Goal: Task Accomplishment & Management: Use online tool/utility

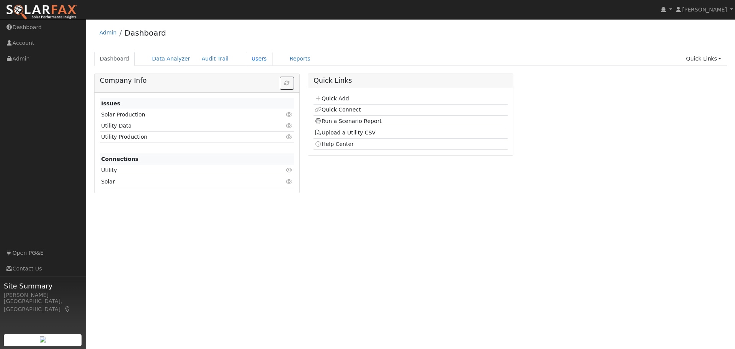
click at [246, 59] on link "Users" at bounding box center [259, 59] width 27 height 14
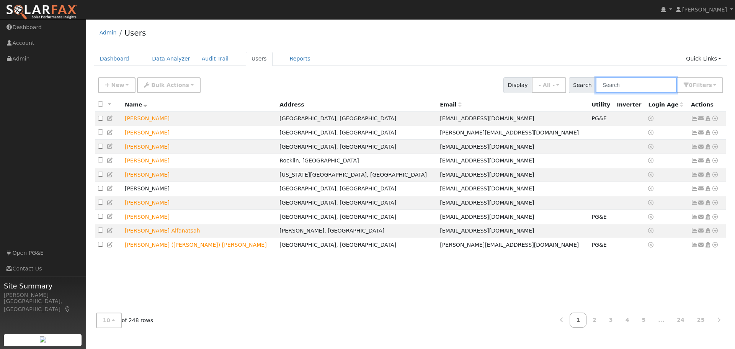
click at [632, 90] on input "text" at bounding box center [636, 85] width 81 height 16
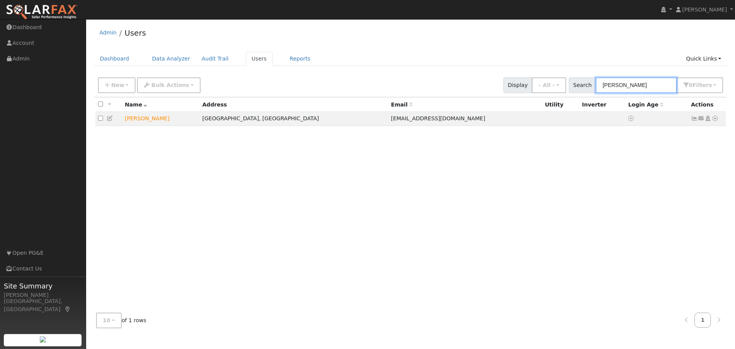
type input "JOE"
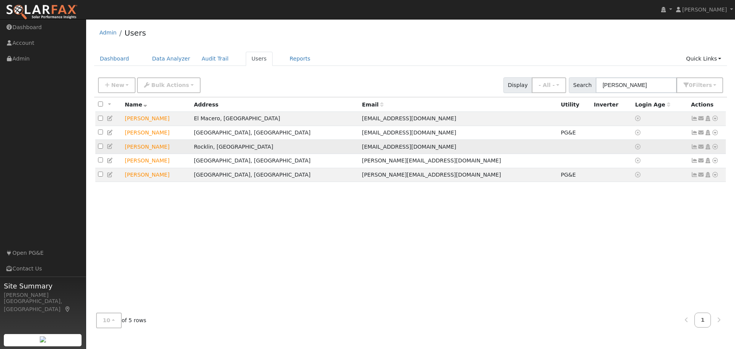
click at [714, 148] on icon at bounding box center [714, 146] width 7 height 5
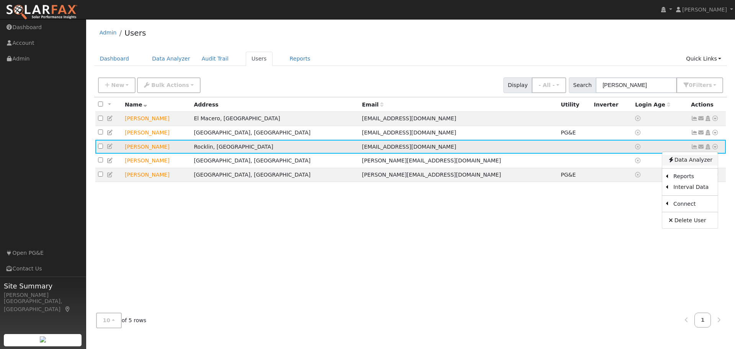
click at [691, 162] on link "Data Analyzer" at bounding box center [689, 160] width 55 height 11
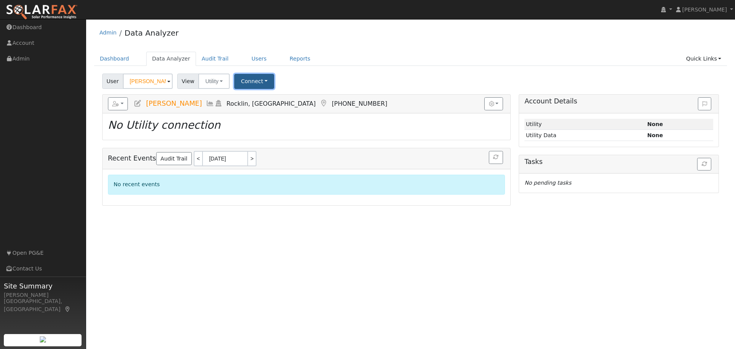
click at [255, 78] on button "Connect" at bounding box center [254, 81] width 40 height 15
click at [259, 98] on link "Select a Provider" at bounding box center [265, 98] width 60 height 11
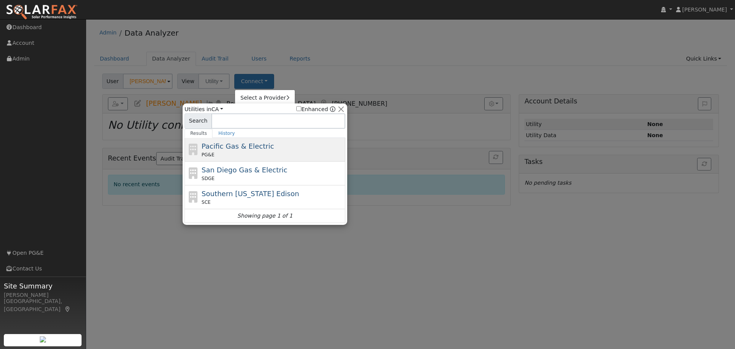
click at [237, 150] on span "Pacific Gas & Electric" at bounding box center [238, 146] width 72 height 8
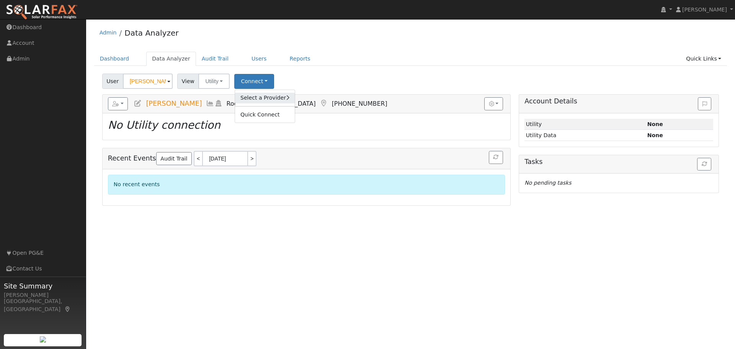
click at [256, 100] on link "Select a Provider" at bounding box center [265, 98] width 60 height 11
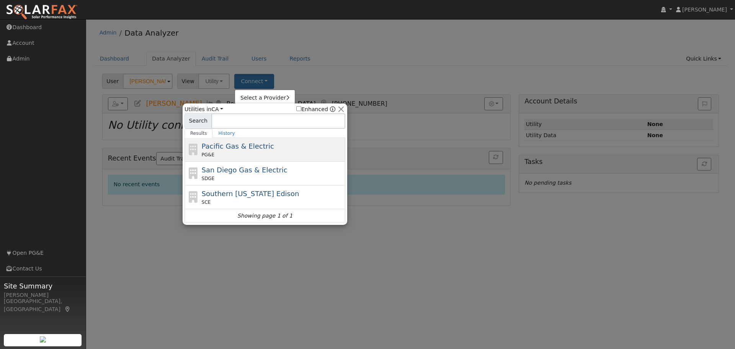
click at [219, 148] on span "Pacific Gas & Electric" at bounding box center [238, 146] width 72 height 8
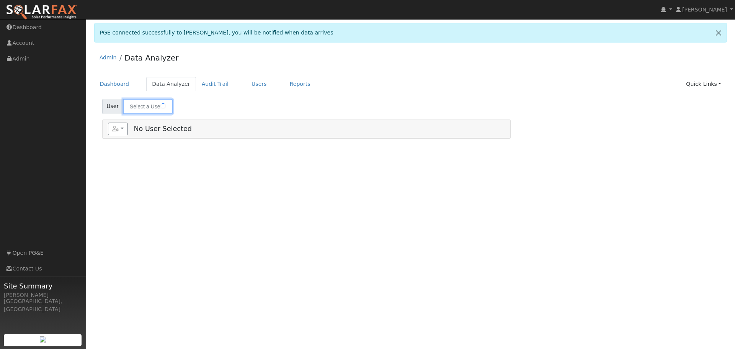
type input "[PERSON_NAME]"
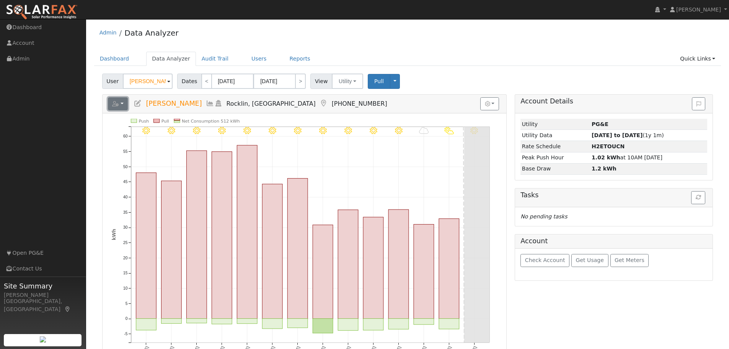
click at [122, 104] on button "button" at bounding box center [118, 103] width 20 height 13
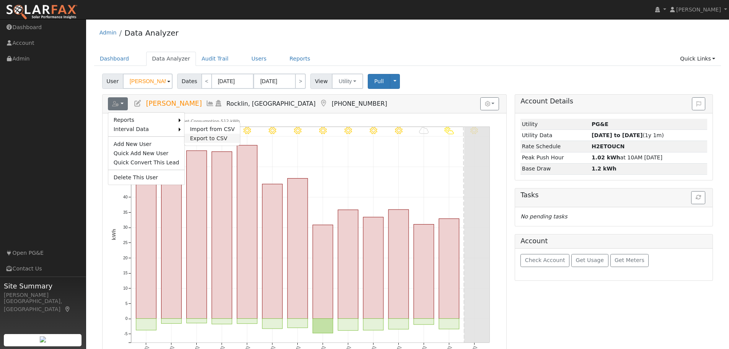
click at [194, 136] on link "Export to CSV" at bounding box center [211, 138] width 55 height 9
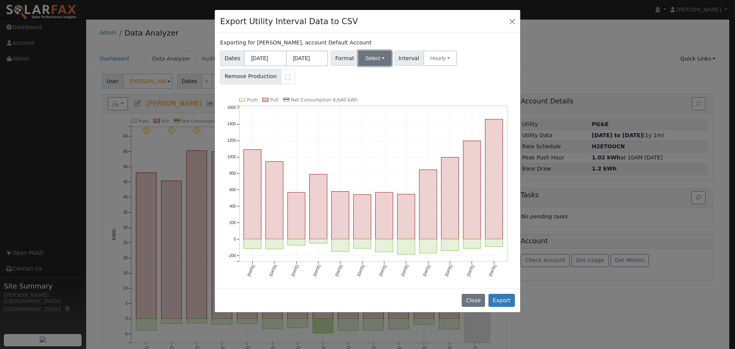
click at [368, 55] on button "Select" at bounding box center [374, 58] width 33 height 15
click at [372, 74] on link "Generic" at bounding box center [383, 75] width 55 height 11
click at [504, 299] on button "Export" at bounding box center [501, 300] width 26 height 13
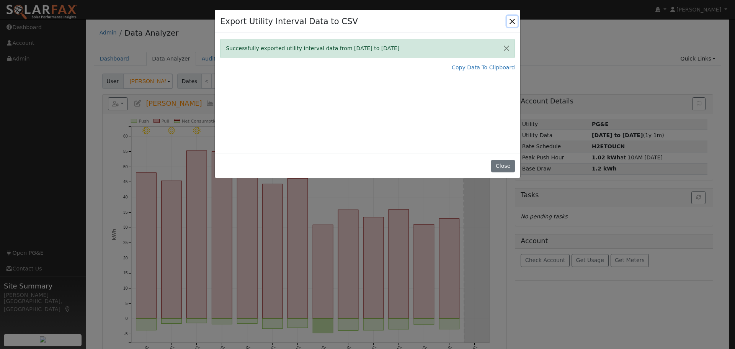
drag, startPoint x: 511, startPoint y: 23, endPoint x: 468, endPoint y: 23, distance: 42.9
click at [511, 23] on button "Close" at bounding box center [512, 21] width 11 height 11
